Goal: Information Seeking & Learning: Learn about a topic

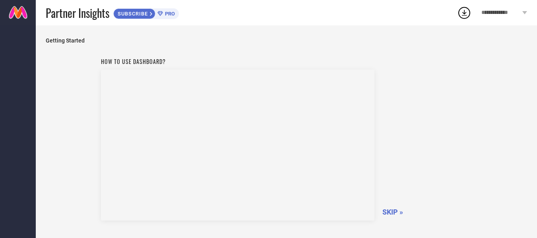
click at [389, 212] on span "SKIP »" at bounding box center [393, 212] width 21 height 8
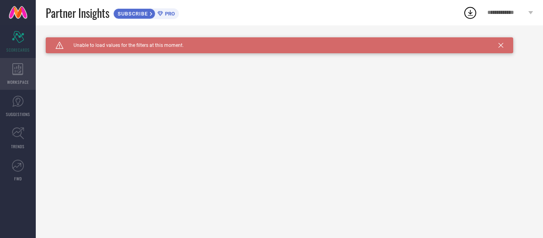
click at [25, 76] on div "WORKSPACE" at bounding box center [18, 74] width 36 height 32
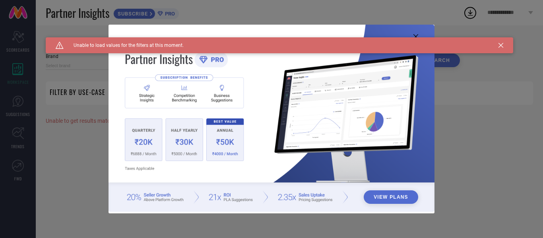
type input "1 STOP FASHION"
type input "All"
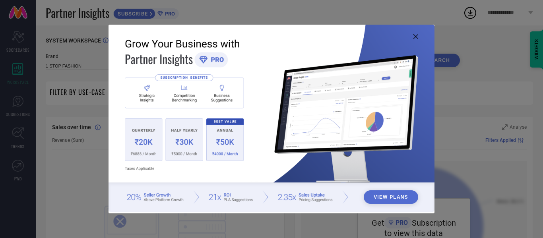
click at [184, 141] on img at bounding box center [272, 118] width 326 height 187
click at [418, 37] on icon at bounding box center [416, 36] width 5 height 5
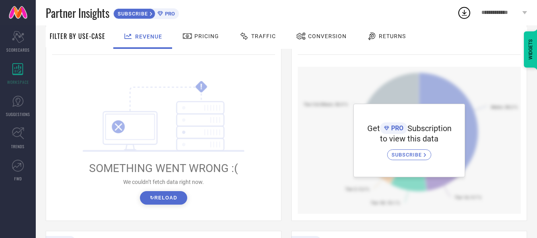
scroll to position [95, 0]
click at [162, 197] on button "↻ Reload" at bounding box center [163, 198] width 47 height 14
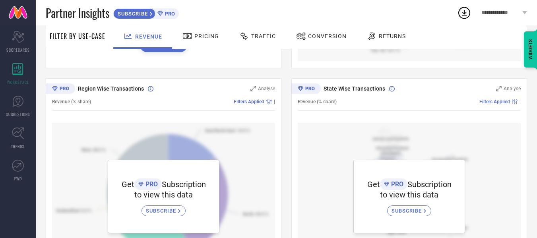
click at [162, 197] on span "to view this data" at bounding box center [163, 195] width 58 height 10
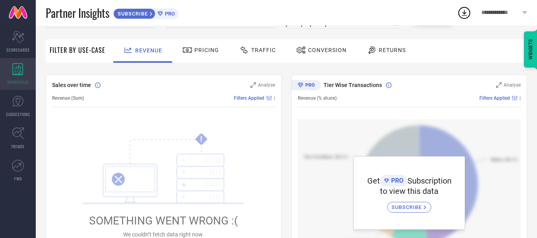
scroll to position [0, 0]
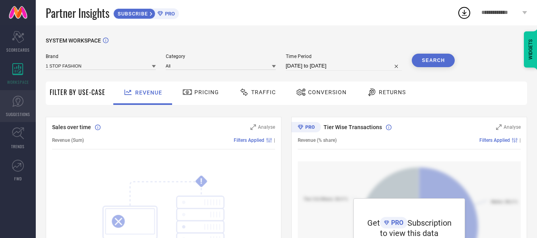
click at [20, 103] on icon at bounding box center [18, 101] width 12 height 12
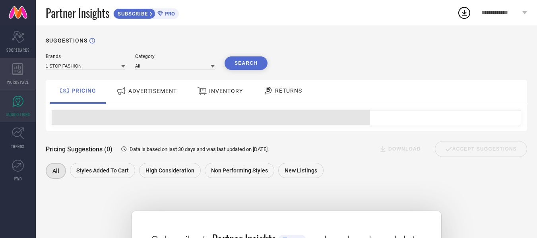
click at [8, 80] on span "WORKSPACE" at bounding box center [18, 82] width 22 height 6
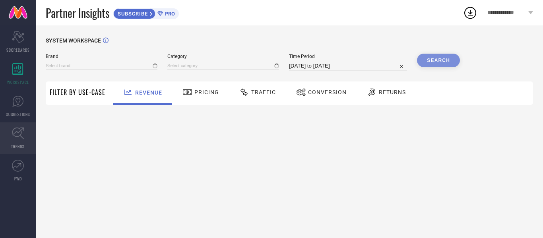
type input "1 STOP FASHION"
type input "All"
click at [19, 131] on icon at bounding box center [18, 133] width 12 height 12
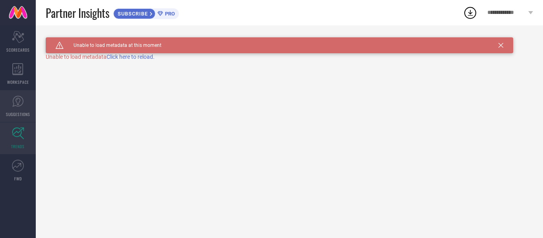
click at [12, 111] on span "SUGGESTIONS" at bounding box center [18, 114] width 24 height 6
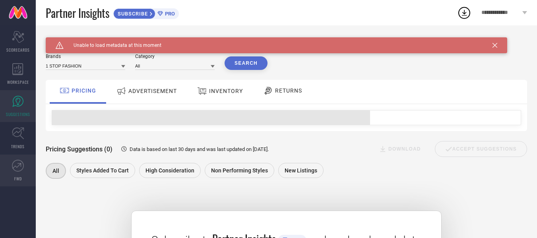
click at [16, 172] on link "FWD" at bounding box center [18, 171] width 36 height 32
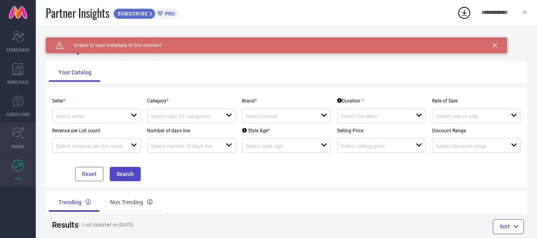
click at [6, 145] on link "TRENDS" at bounding box center [18, 138] width 36 height 32
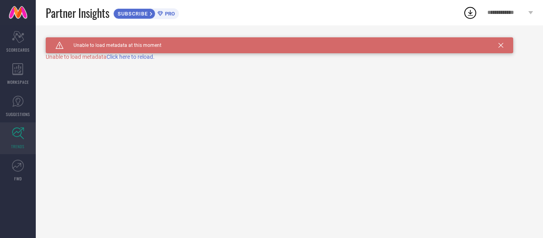
click at [121, 55] on span "Click here to reload." at bounding box center [131, 57] width 48 height 6
click at [12, 104] on link "SUGGESTIONS" at bounding box center [18, 106] width 36 height 32
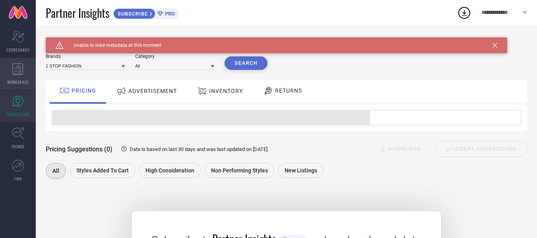
click at [17, 72] on icon at bounding box center [17, 69] width 11 height 12
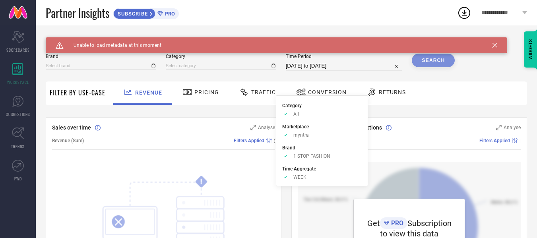
type input "1 STOP FASHION"
type input "All"
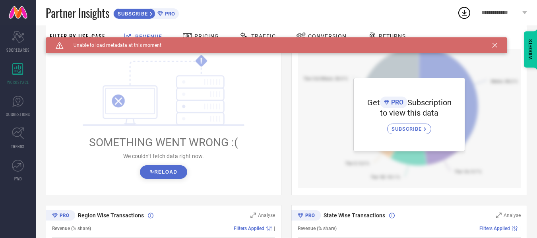
scroll to position [106, 0]
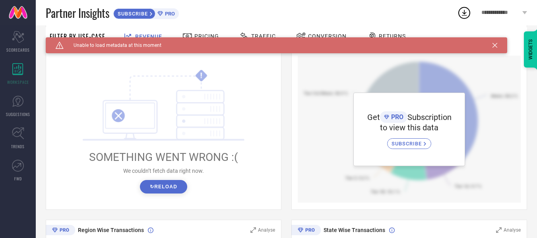
click at [496, 47] on div "Revenue Pricing Traffic Conversion Returns" at bounding box center [318, 37] width 418 height 24
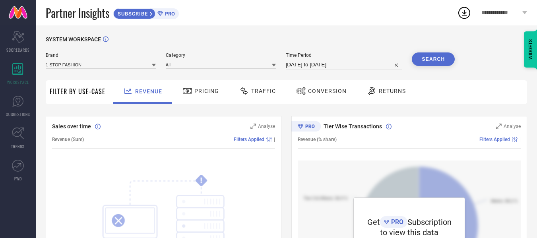
scroll to position [0, 0]
